Goal: Find contact information: Find contact information

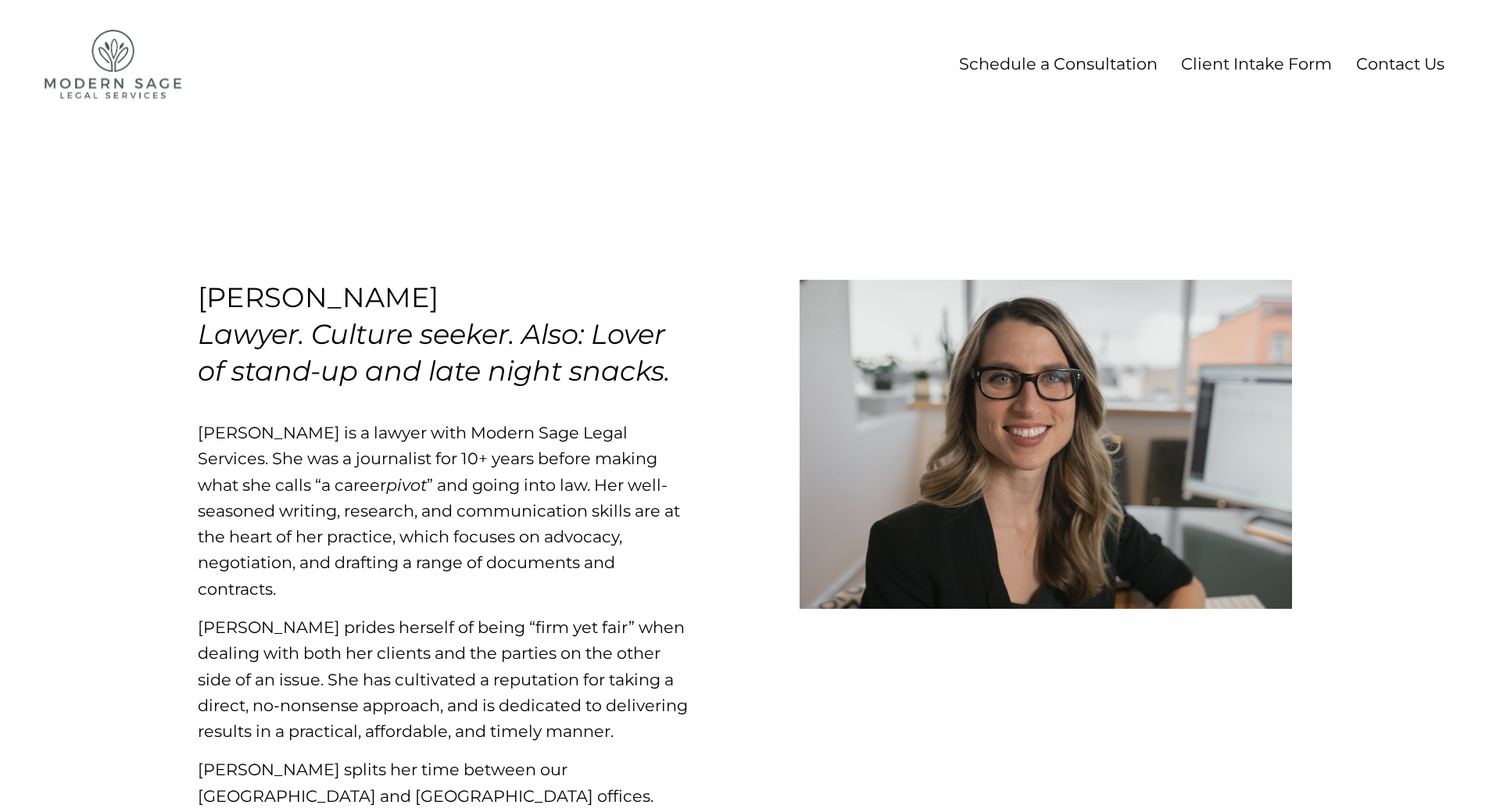
click at [1387, 69] on link "Contact Us" at bounding box center [1400, 64] width 89 height 29
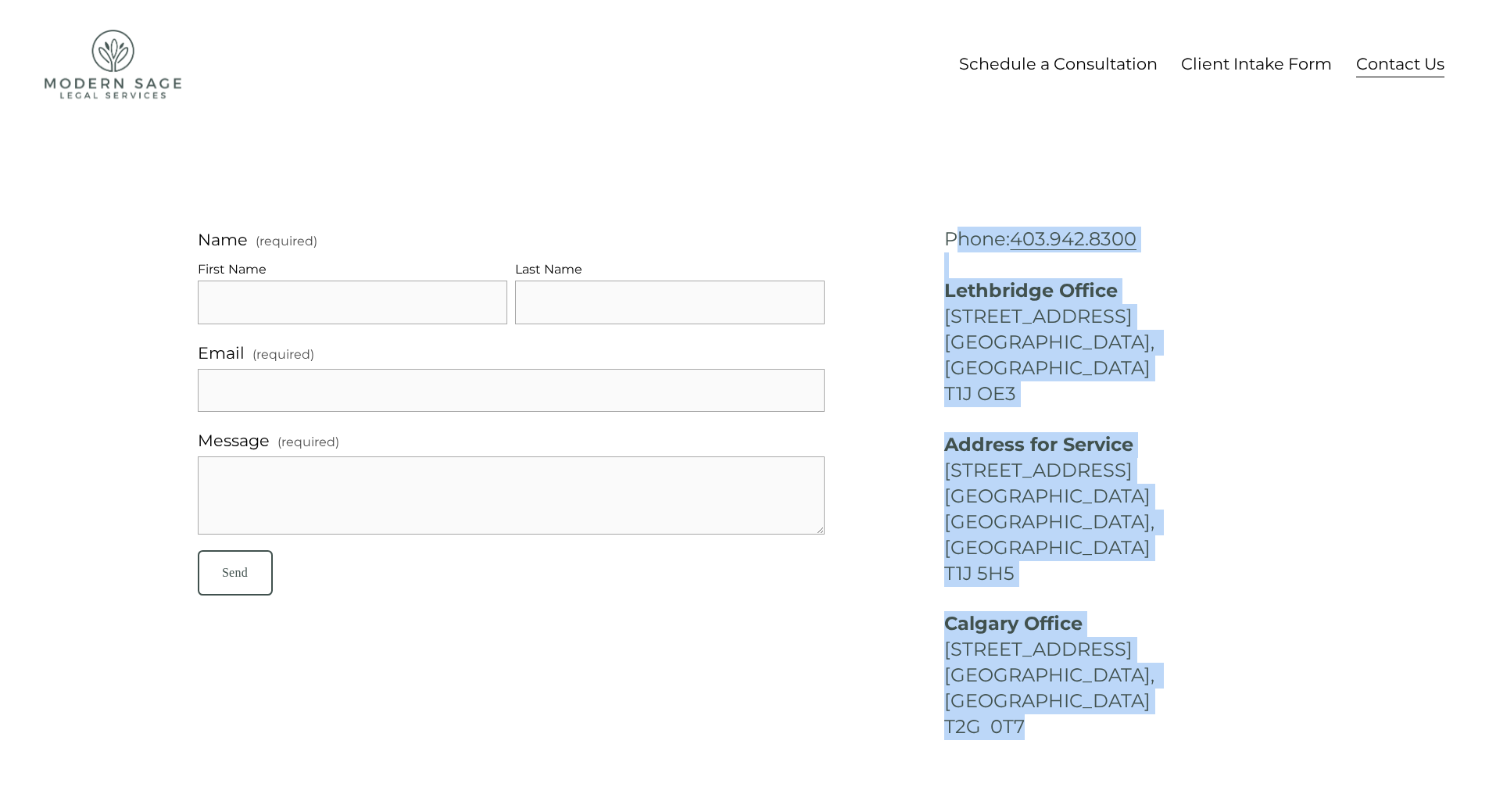
drag, startPoint x: 1025, startPoint y: 672, endPoint x: 958, endPoint y: 221, distance: 455.9
click at [958, 221] on div "Name (required) First Name Last Name Email (required) Message (required) Send S…" at bounding box center [744, 484] width 1183 height 710
click at [960, 258] on h4 "Phone: 403.942.8300 Lethbridge Office 203-1218 2nd Avenue South Lethbridge, Alb…" at bounding box center [1118, 316] width 347 height 180
drag, startPoint x: 1042, startPoint y: 668, endPoint x: 929, endPoint y: 283, distance: 401.2
click at [934, 240] on div "Name (required) First Name Last Name Email (required) Message (required) Send S…" at bounding box center [744, 484] width 1183 height 710
